Goal: Transaction & Acquisition: Purchase product/service

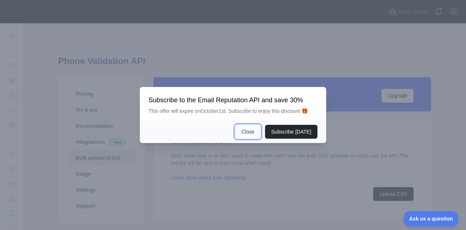
click at [246, 132] on button "Close" at bounding box center [247, 132] width 25 height 14
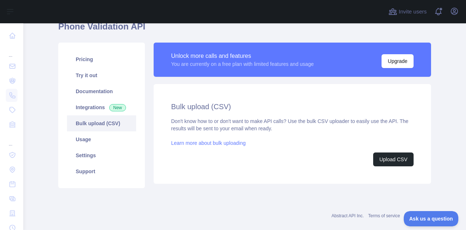
scroll to position [37, 0]
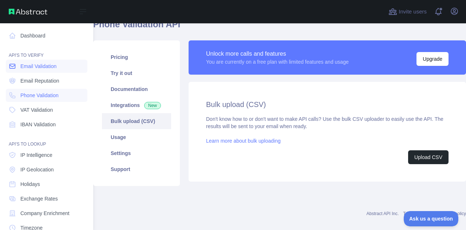
click at [34, 64] on span "Email Validation" at bounding box center [38, 66] width 36 height 7
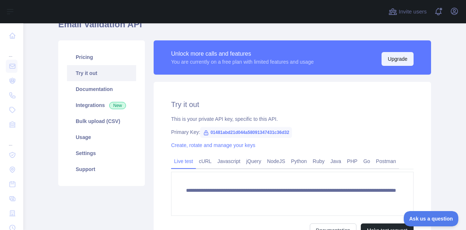
click at [395, 57] on button "Upgrade" at bounding box center [397, 59] width 32 height 14
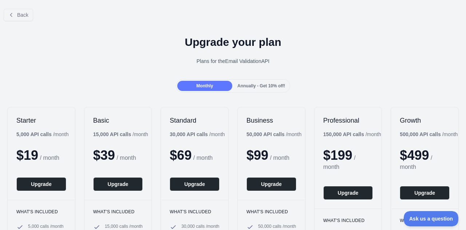
click at [253, 86] on span "Annually - Get 10% off!" at bounding box center [261, 85] width 48 height 5
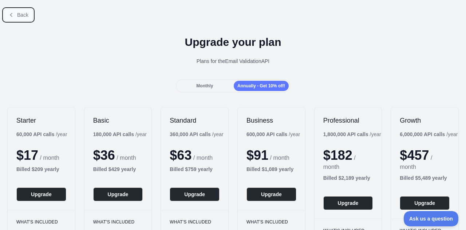
click at [17, 14] on span "Back" at bounding box center [22, 15] width 11 height 6
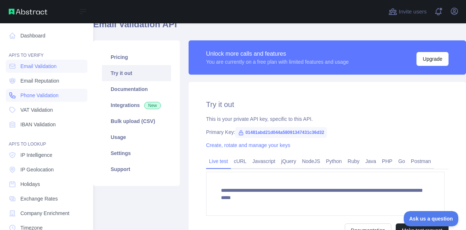
click at [41, 94] on span "Phone Validation" at bounding box center [39, 95] width 38 height 7
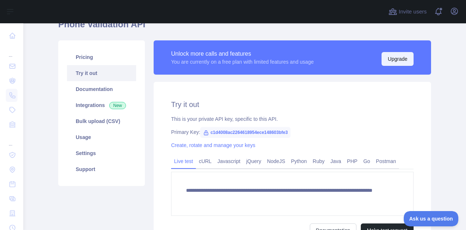
click at [394, 59] on button "Upgrade" at bounding box center [397, 59] width 32 height 14
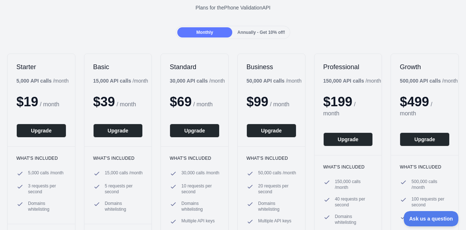
scroll to position [57, 0]
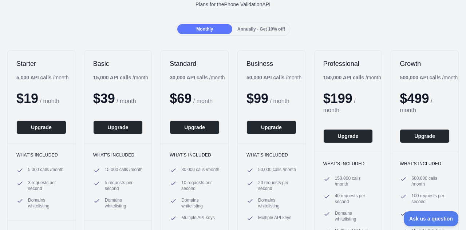
click at [248, 31] on span "Annually - Get 10% off!" at bounding box center [261, 29] width 48 height 5
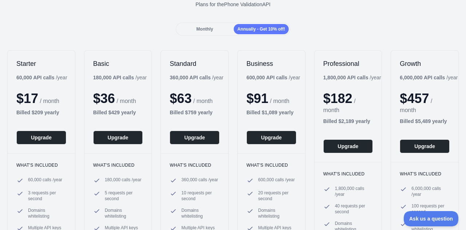
click at [200, 28] on span "Monthly" at bounding box center [204, 29] width 17 height 5
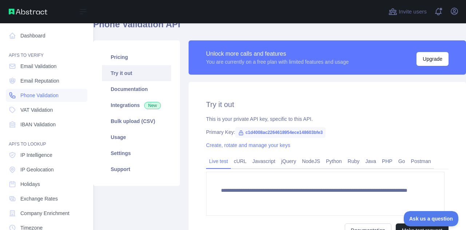
click at [41, 94] on span "Phone Validation" at bounding box center [39, 95] width 38 height 7
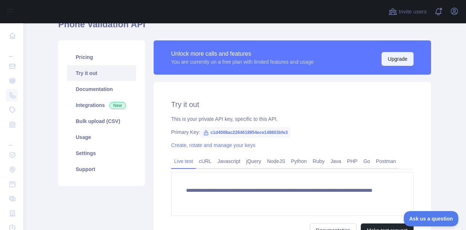
click at [389, 61] on button "Upgrade" at bounding box center [397, 59] width 32 height 14
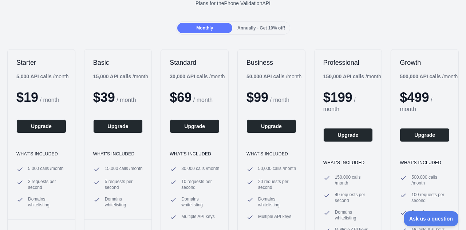
scroll to position [62, 0]
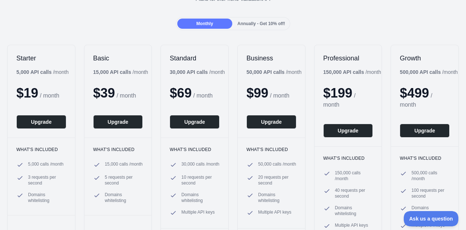
click at [244, 26] on span "Annually - Get 10% off!" at bounding box center [261, 23] width 48 height 5
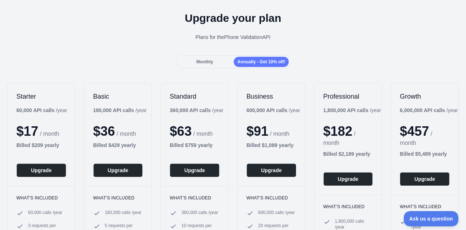
scroll to position [22, 0]
